Goal: Check status: Check status

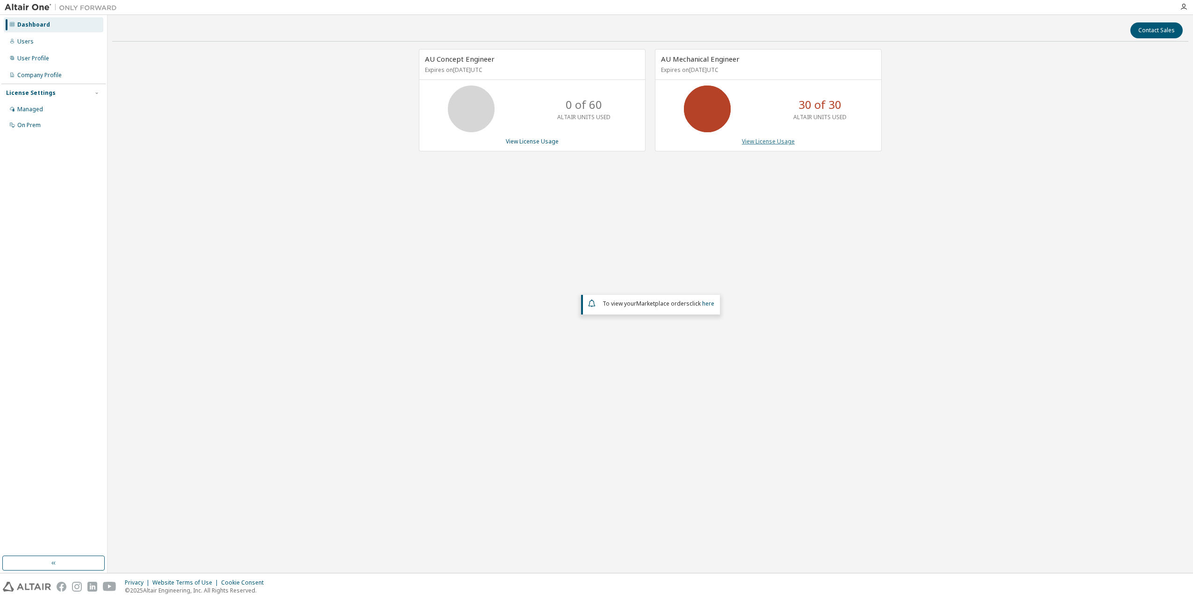
click at [763, 140] on link "View License Usage" at bounding box center [768, 141] width 53 height 8
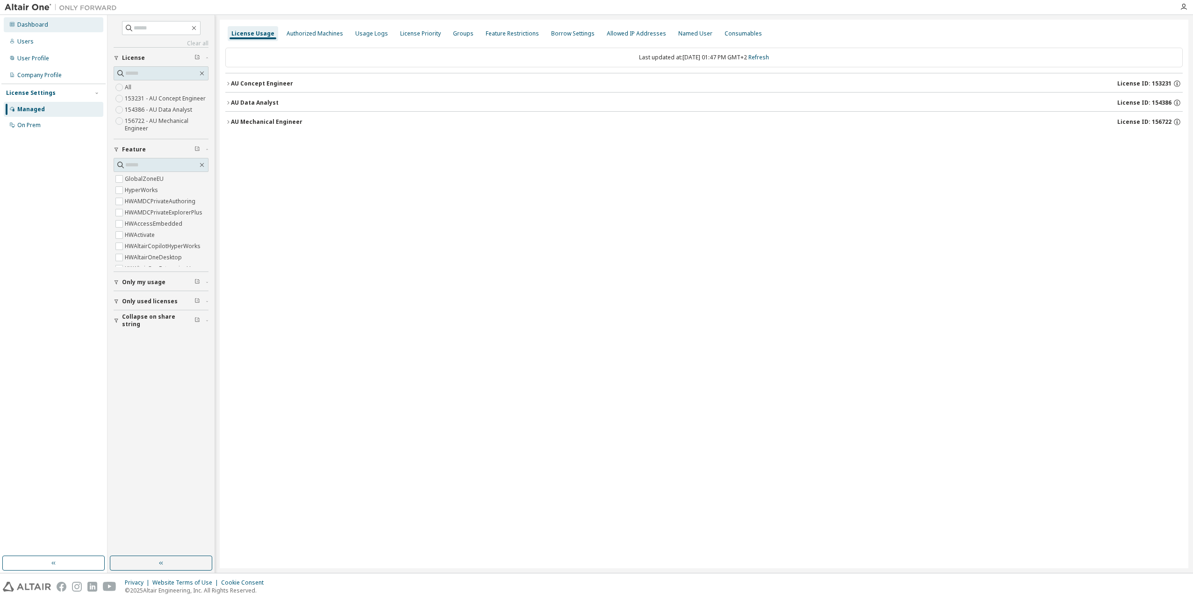
click at [41, 23] on div "Dashboard" at bounding box center [32, 24] width 31 height 7
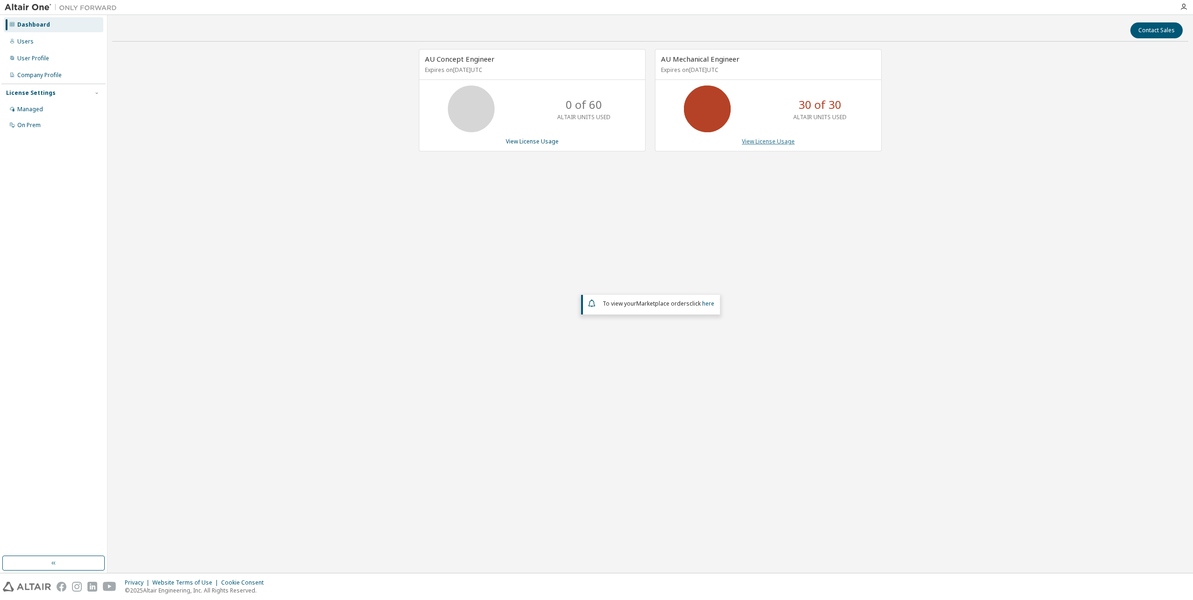
click at [758, 142] on link "View License Usage" at bounding box center [768, 141] width 53 height 8
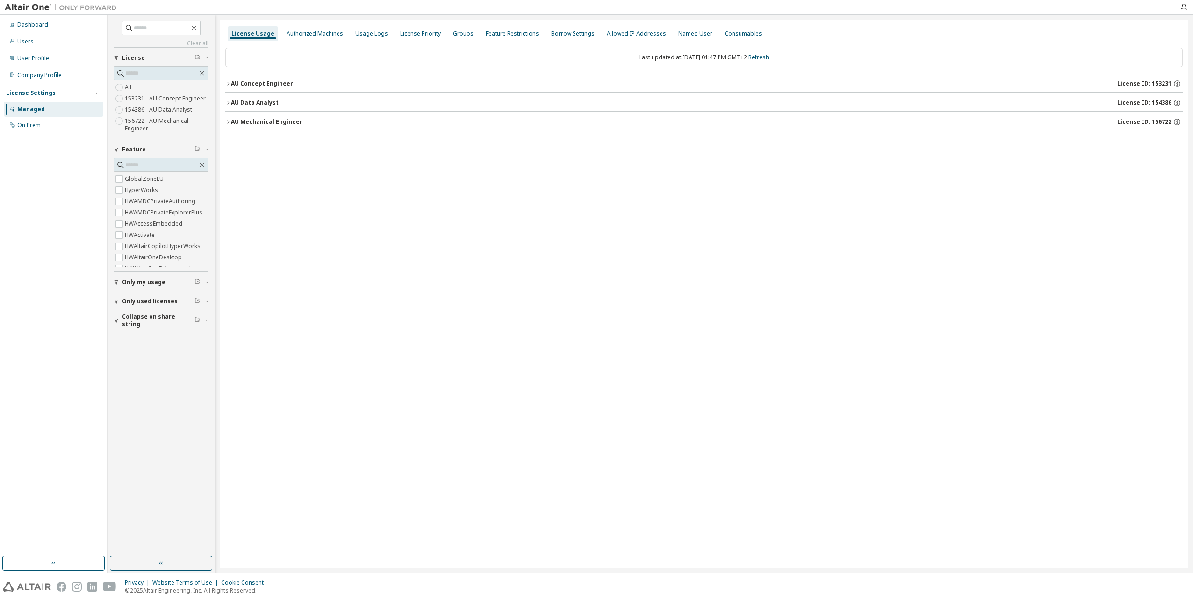
click at [229, 120] on icon "button" at bounding box center [228, 122] width 6 height 6
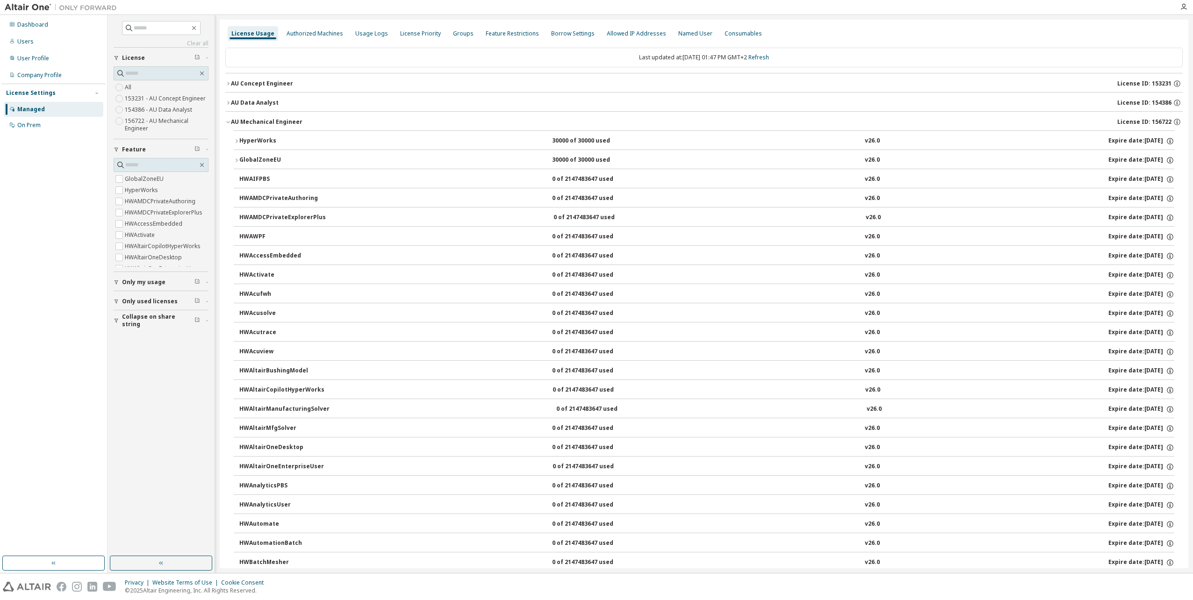
click at [237, 140] on icon "button" at bounding box center [237, 141] width 6 height 6
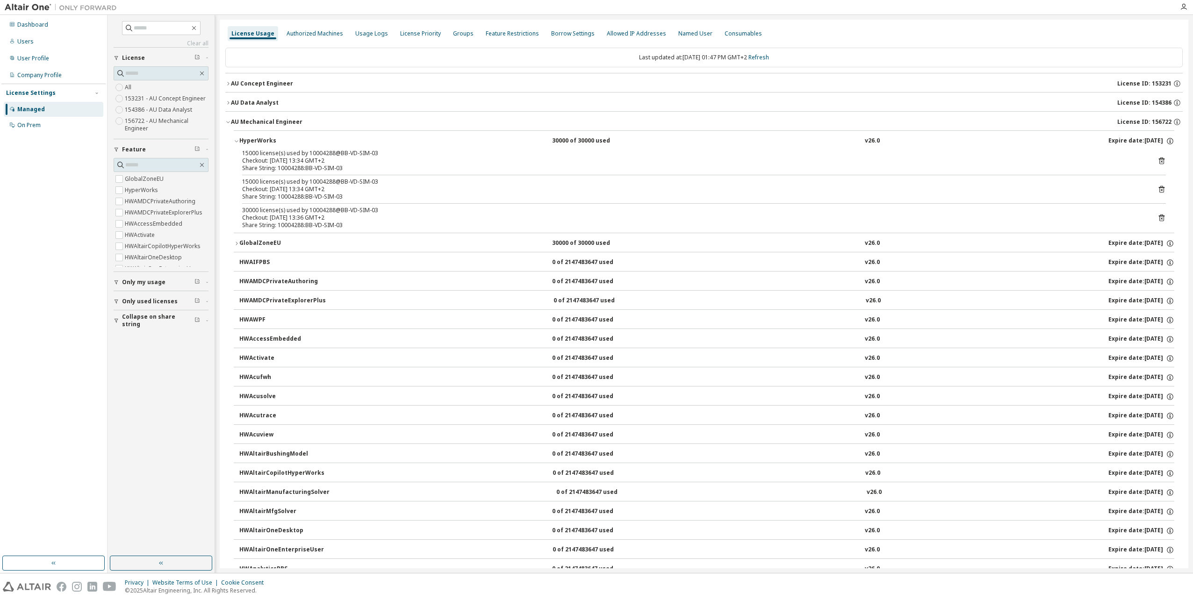
click at [1160, 217] on icon at bounding box center [1161, 218] width 8 height 8
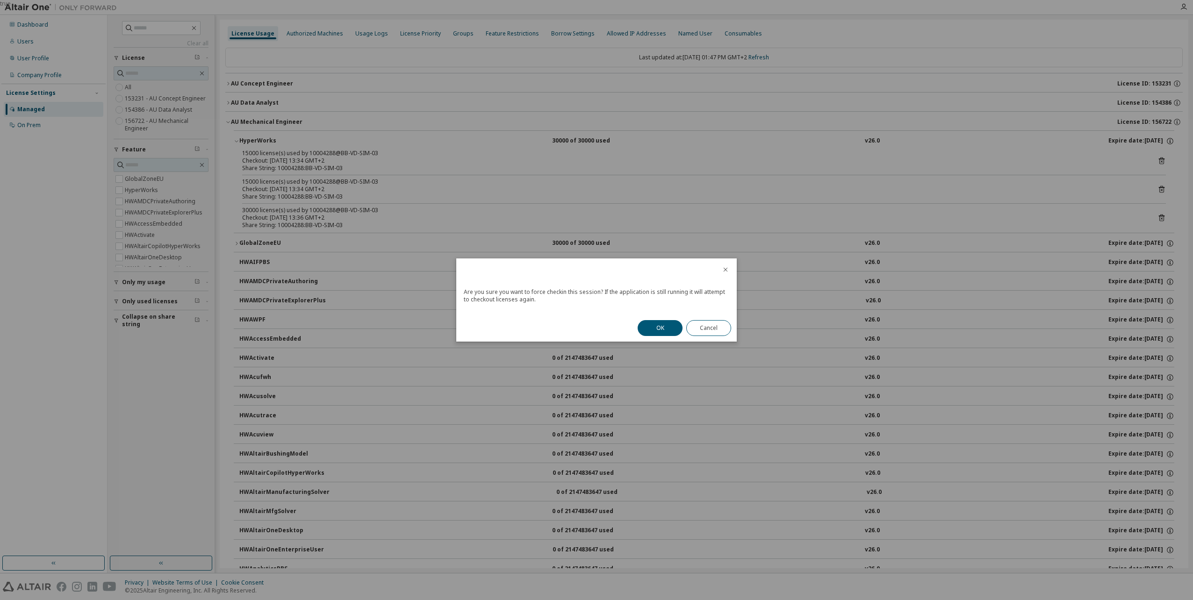
click at [663, 323] on button "OK" at bounding box center [660, 328] width 45 height 16
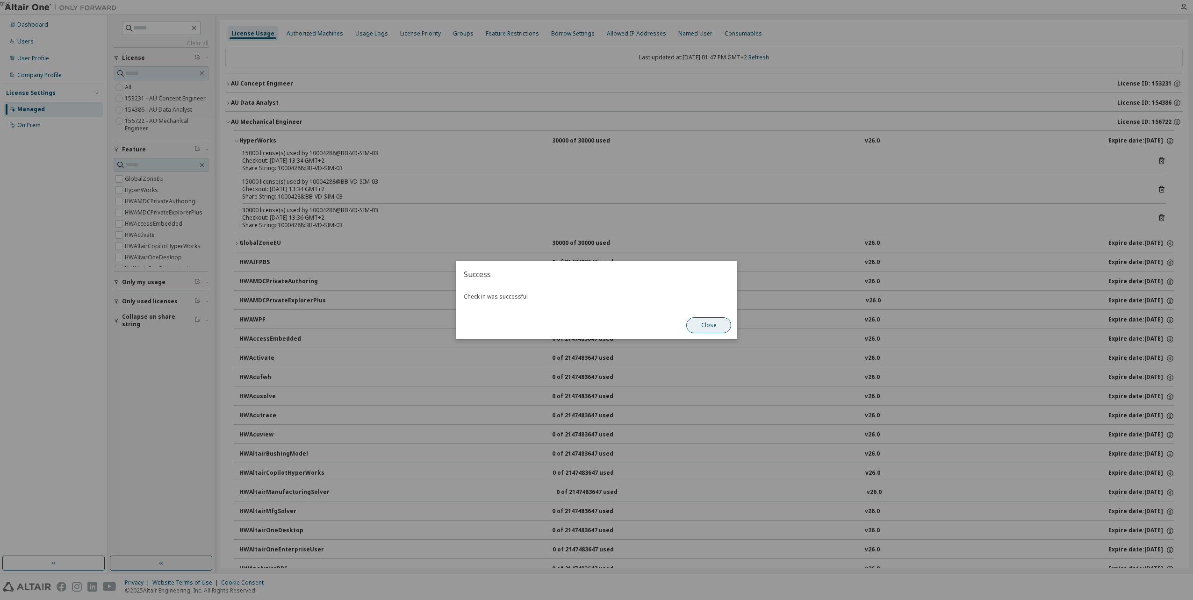
click at [700, 324] on button "Close" at bounding box center [708, 325] width 45 height 16
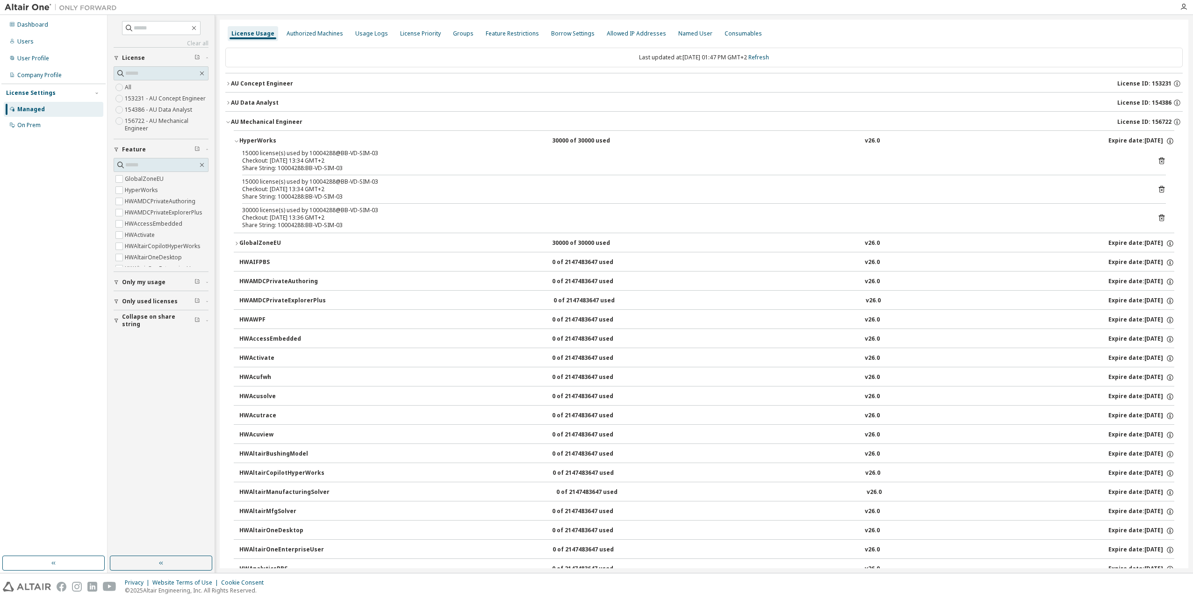
click at [1160, 190] on icon at bounding box center [1161, 190] width 2 height 2
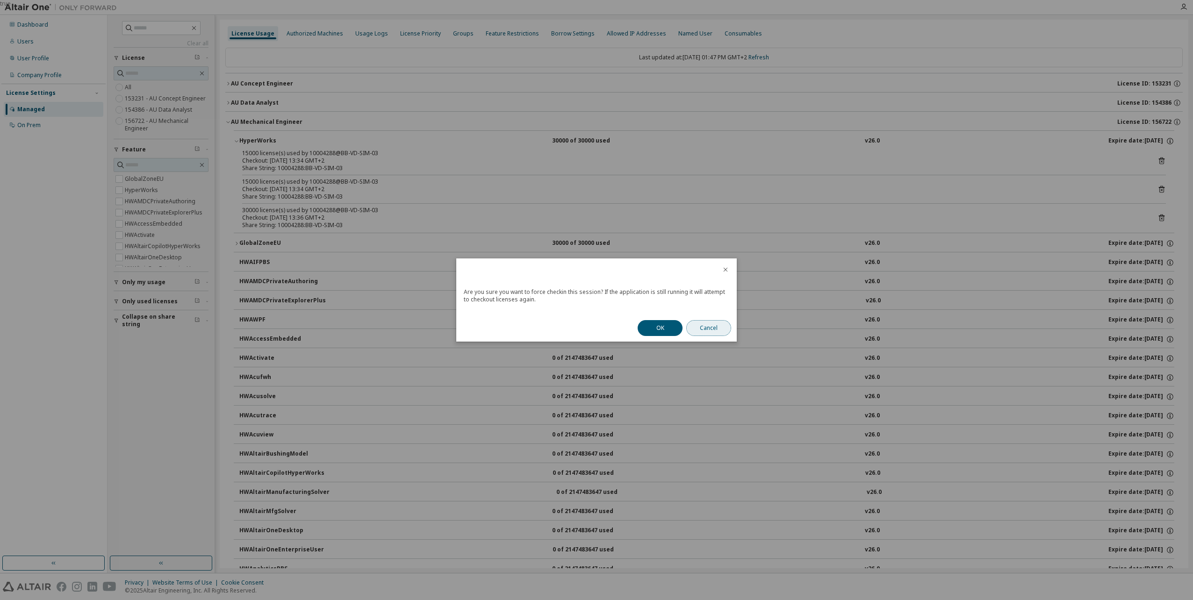
click at [711, 330] on button "Cancel" at bounding box center [708, 328] width 45 height 16
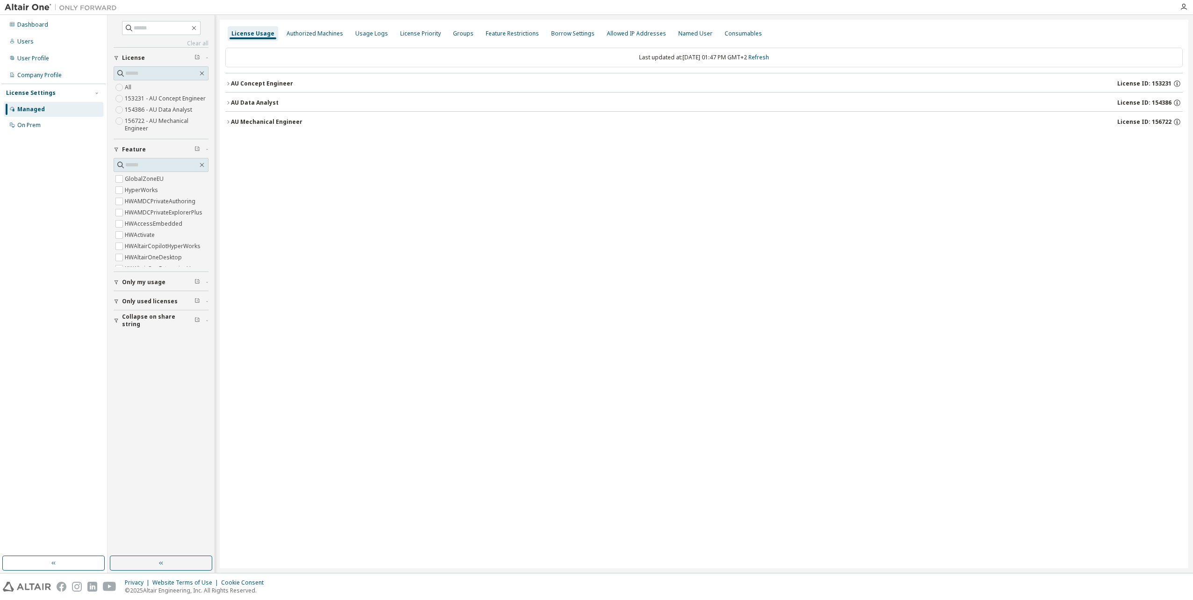
click at [228, 121] on icon "button" at bounding box center [228, 122] width 6 height 6
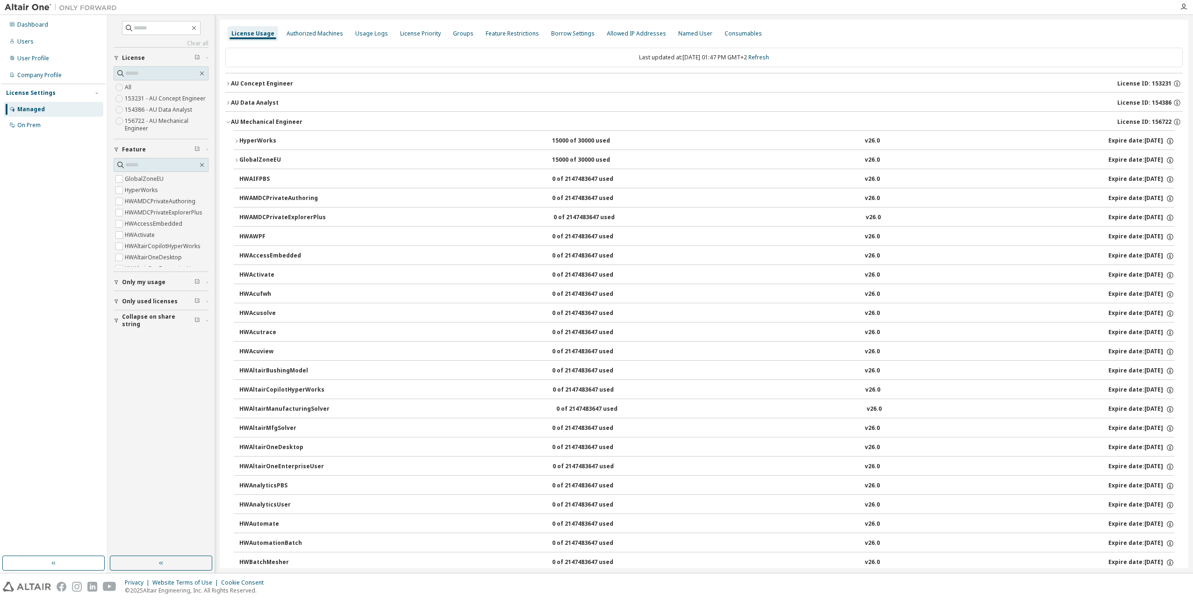
click at [236, 142] on icon "button" at bounding box center [237, 141] width 6 height 6
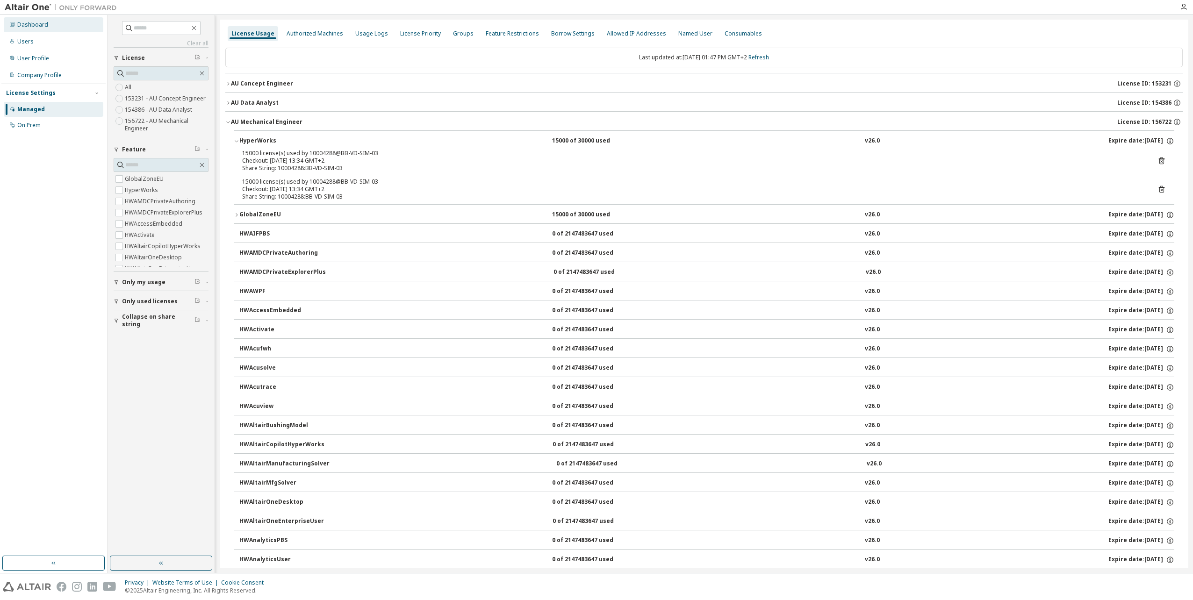
click at [27, 28] on div "Dashboard" at bounding box center [32, 24] width 31 height 7
